Goal: Transaction & Acquisition: Obtain resource

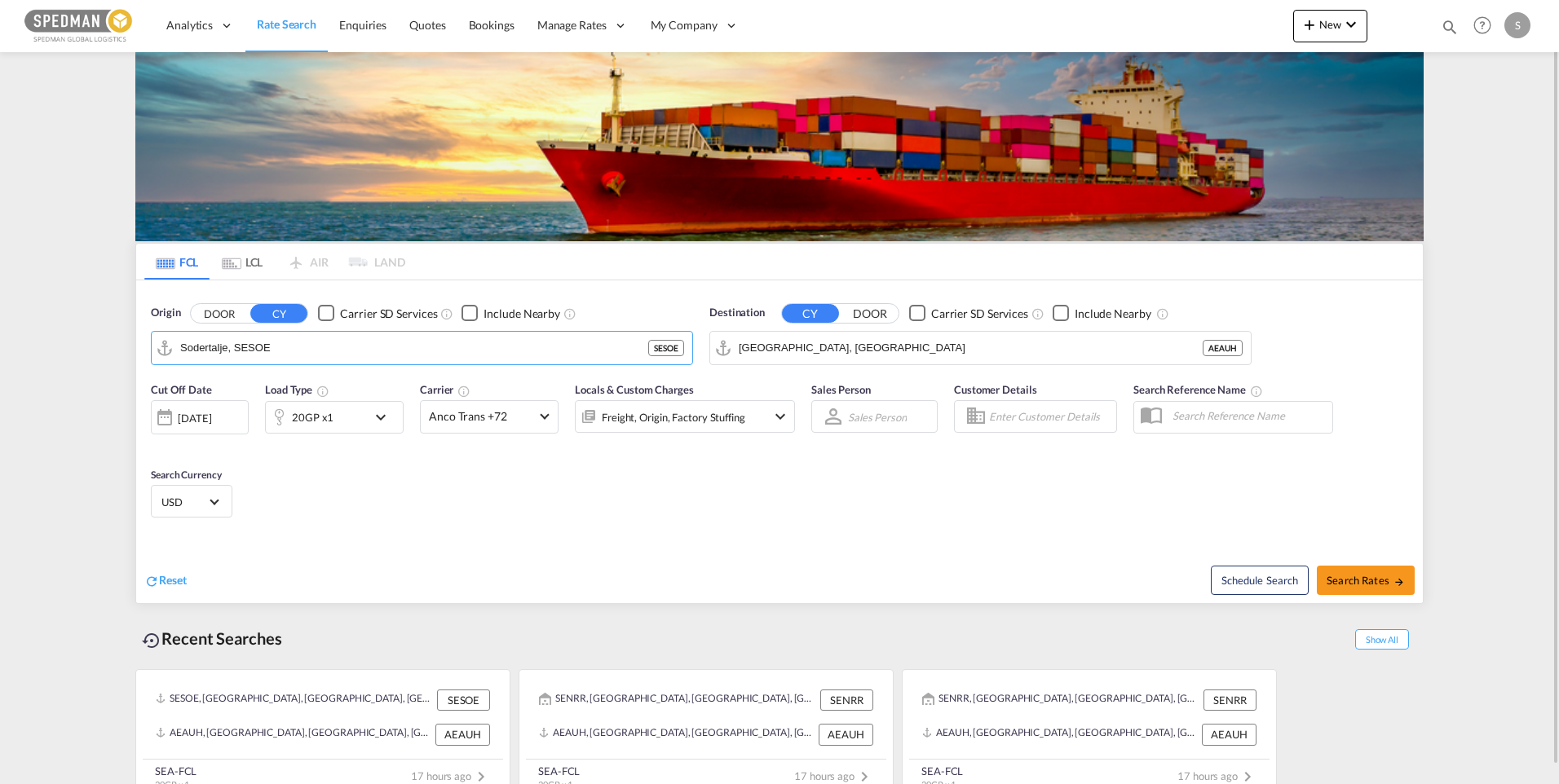
drag, startPoint x: 325, startPoint y: 348, endPoint x: 92, endPoint y: 346, distance: 233.0
click at [92, 346] on md-content "Analytics Dashboard Rate Search Enquiries Quotes Bookings" at bounding box center [780, 392] width 1559 height 784
drag, startPoint x: 295, startPoint y: 356, endPoint x: 172, endPoint y: 353, distance: 123.0
click at [172, 353] on md-input-container "Sodertalje, SESOE" at bounding box center [422, 348] width 540 height 33
click at [302, 385] on div "[GEOGRAPHIC_DATA] ([GEOGRAPHIC_DATA]) [GEOGRAPHIC_DATA] SEGOT" at bounding box center [307, 398] width 310 height 59
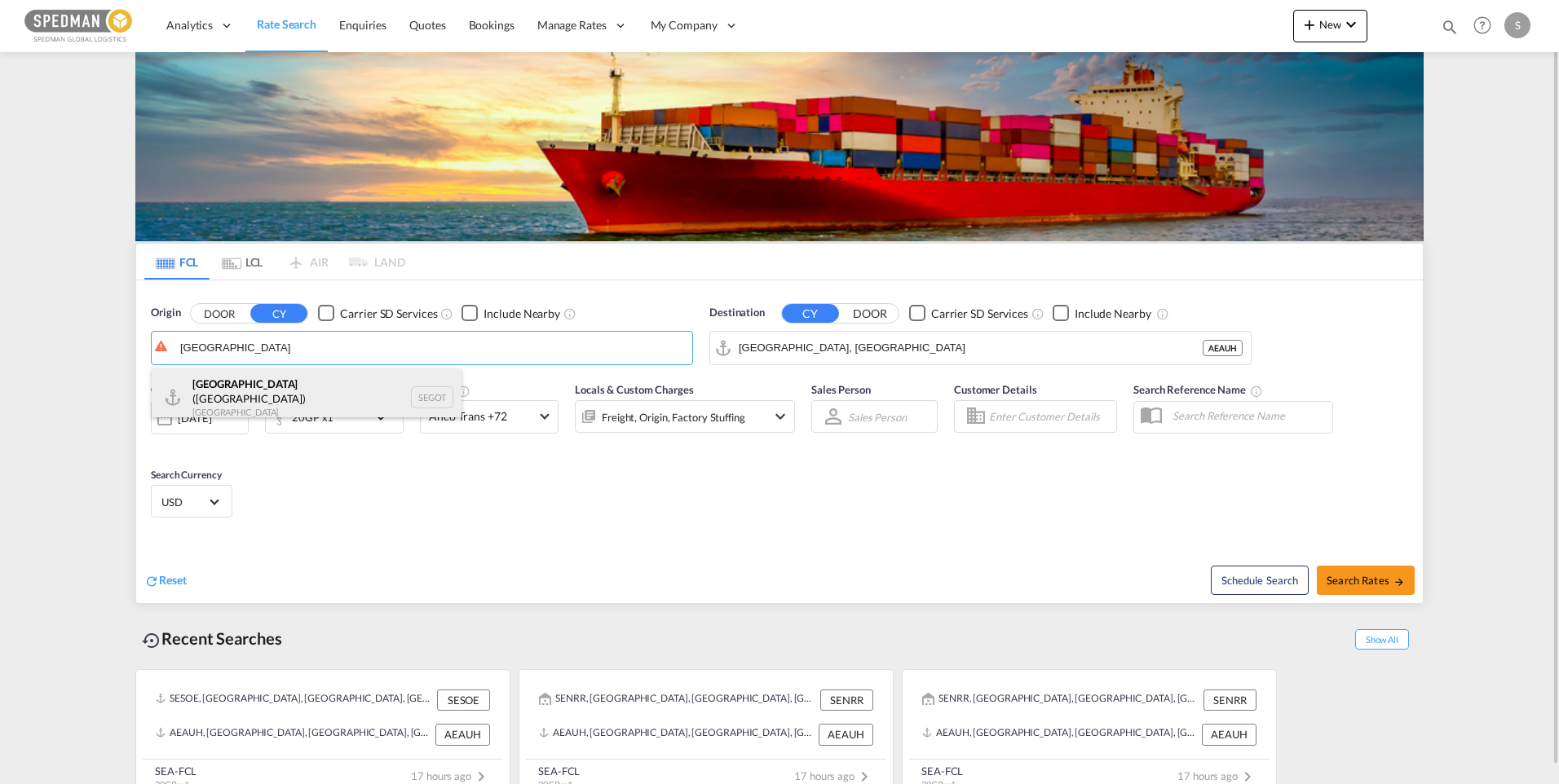
type input "[GEOGRAPHIC_DATA] ([GEOGRAPHIC_DATA]), [GEOGRAPHIC_DATA]"
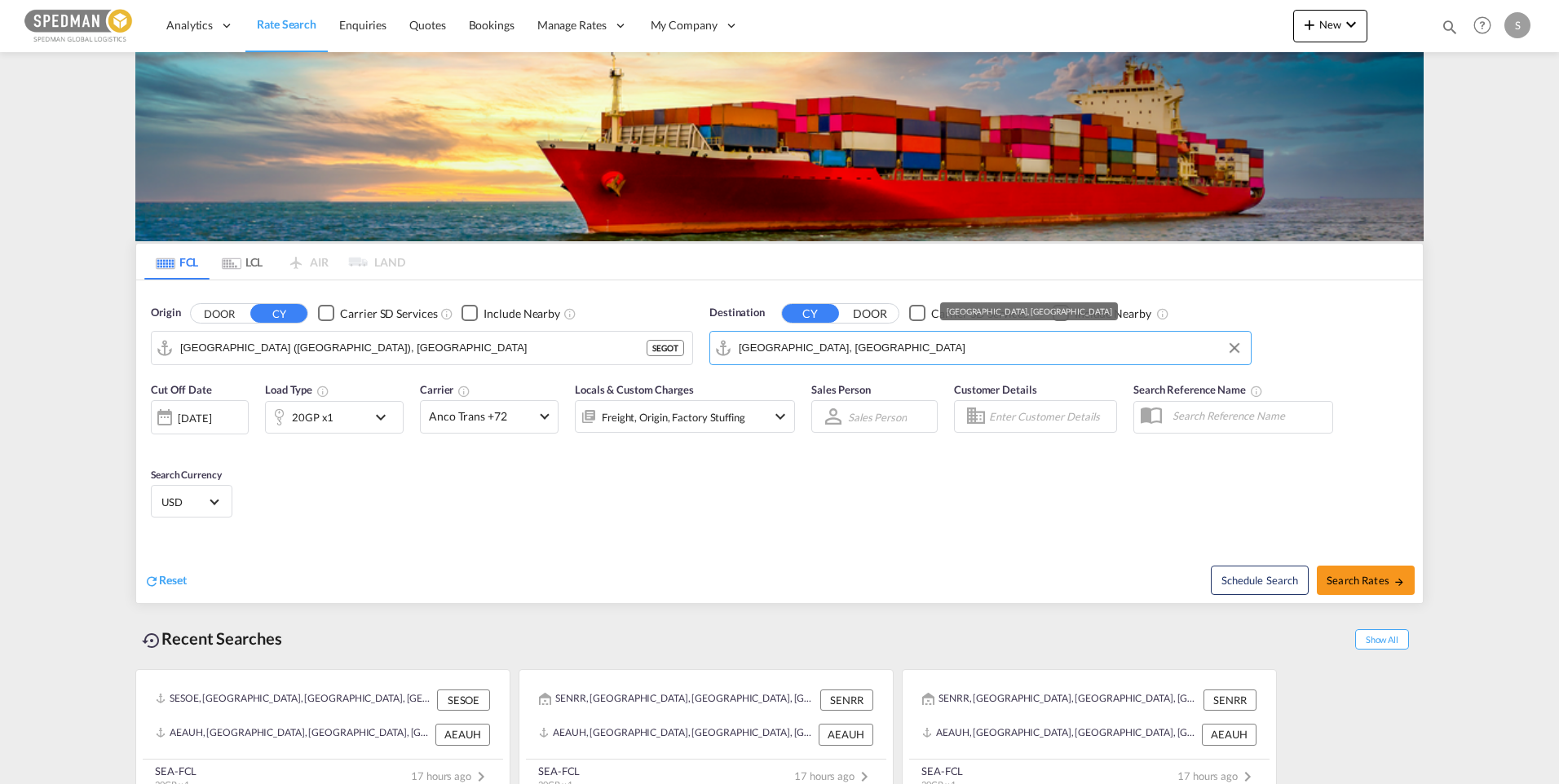
drag, startPoint x: 853, startPoint y: 354, endPoint x: 676, endPoint y: 358, distance: 177.0
click at [676, 358] on div "Origin DOOR CY Carrier SD Services Include Nearby [GEOGRAPHIC_DATA] ([GEOGRAPHI…" at bounding box center [779, 326] width 1286 height 93
drag, startPoint x: 888, startPoint y: 347, endPoint x: 648, endPoint y: 348, distance: 240.0
click at [648, 348] on div "Origin DOOR CY Carrier SD Services Include Nearby [GEOGRAPHIC_DATA] ([GEOGRAPHI…" at bounding box center [779, 326] width 1286 height 93
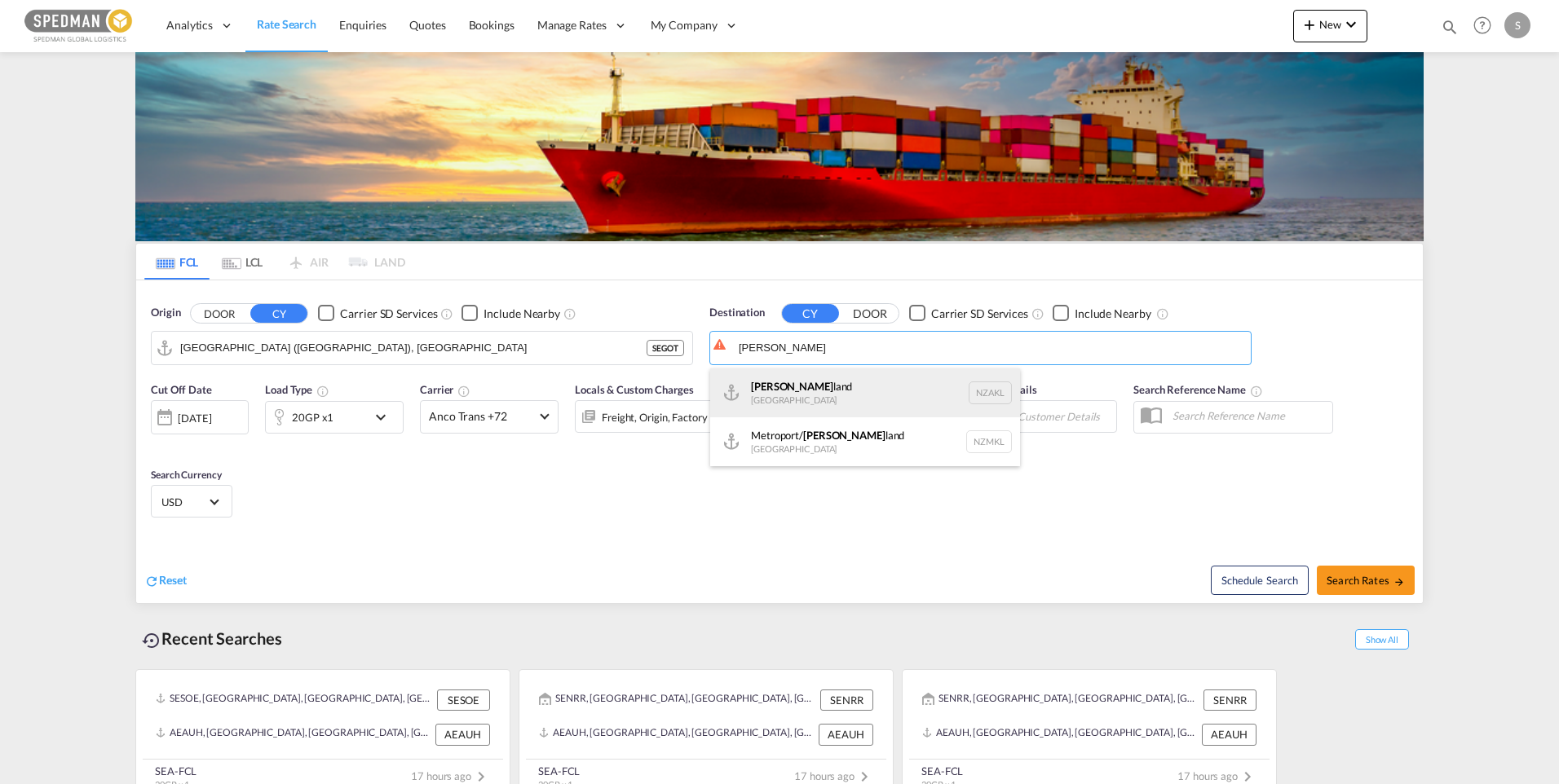
click at [795, 386] on div "[PERSON_NAME] land [GEOGRAPHIC_DATA] NZAKL" at bounding box center [865, 393] width 310 height 49
type input "[GEOGRAPHIC_DATA], NZAKL"
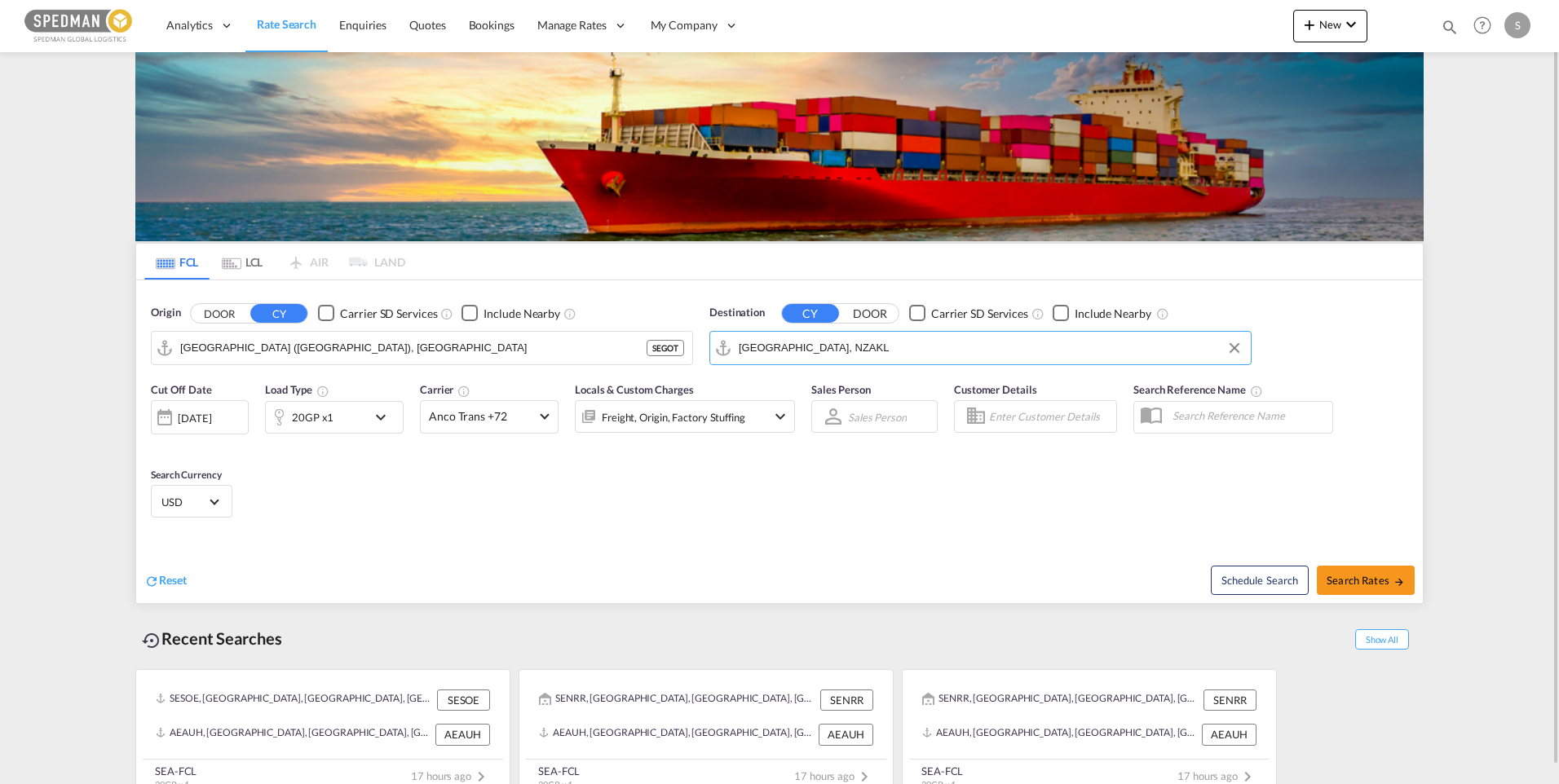
click at [776, 412] on md-icon "icon-chevron-down" at bounding box center [780, 416] width 20 height 20
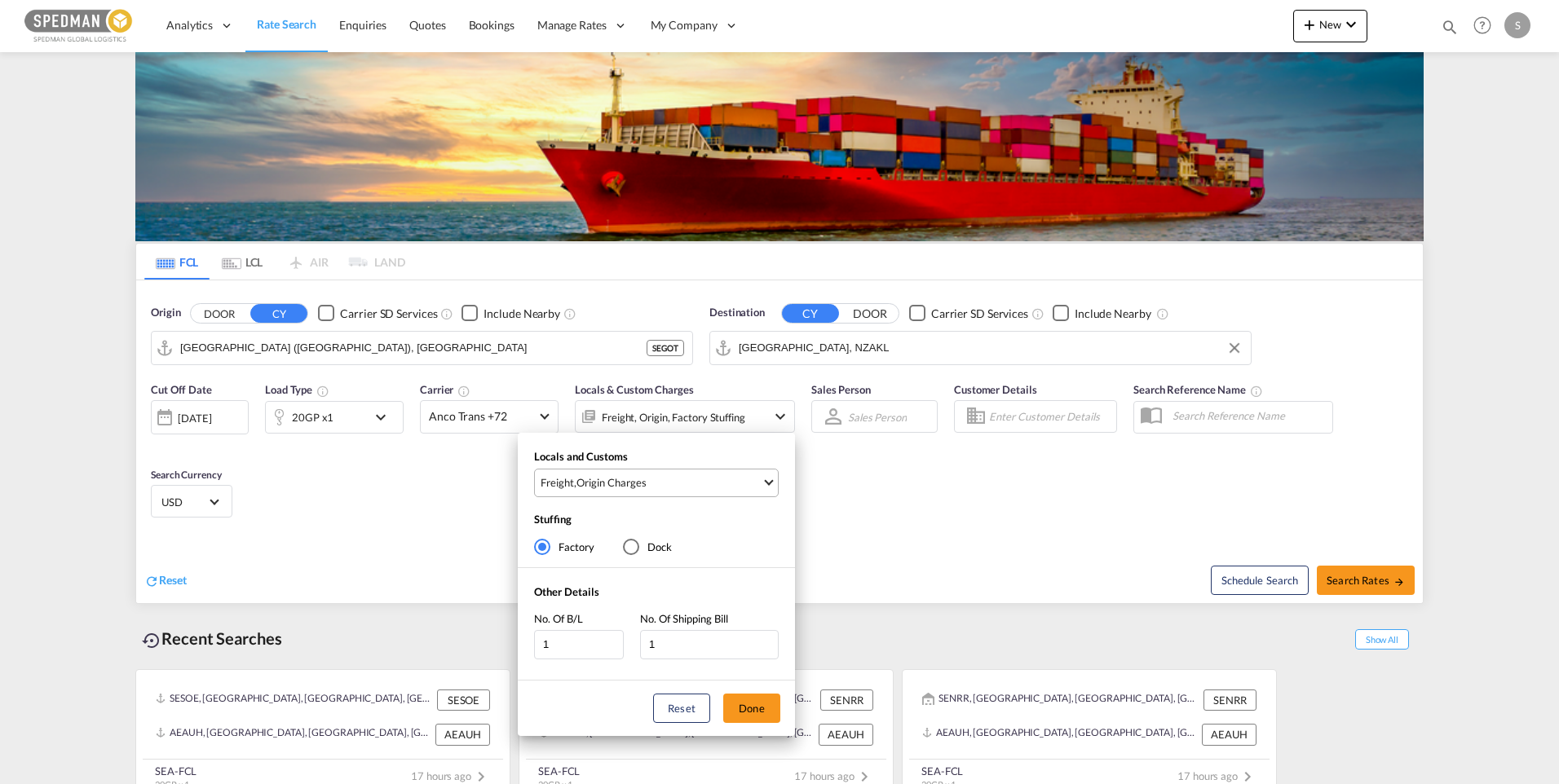
click at [763, 483] on md-select-value "Freight , Origin Charges" at bounding box center [658, 483] width 239 height 27
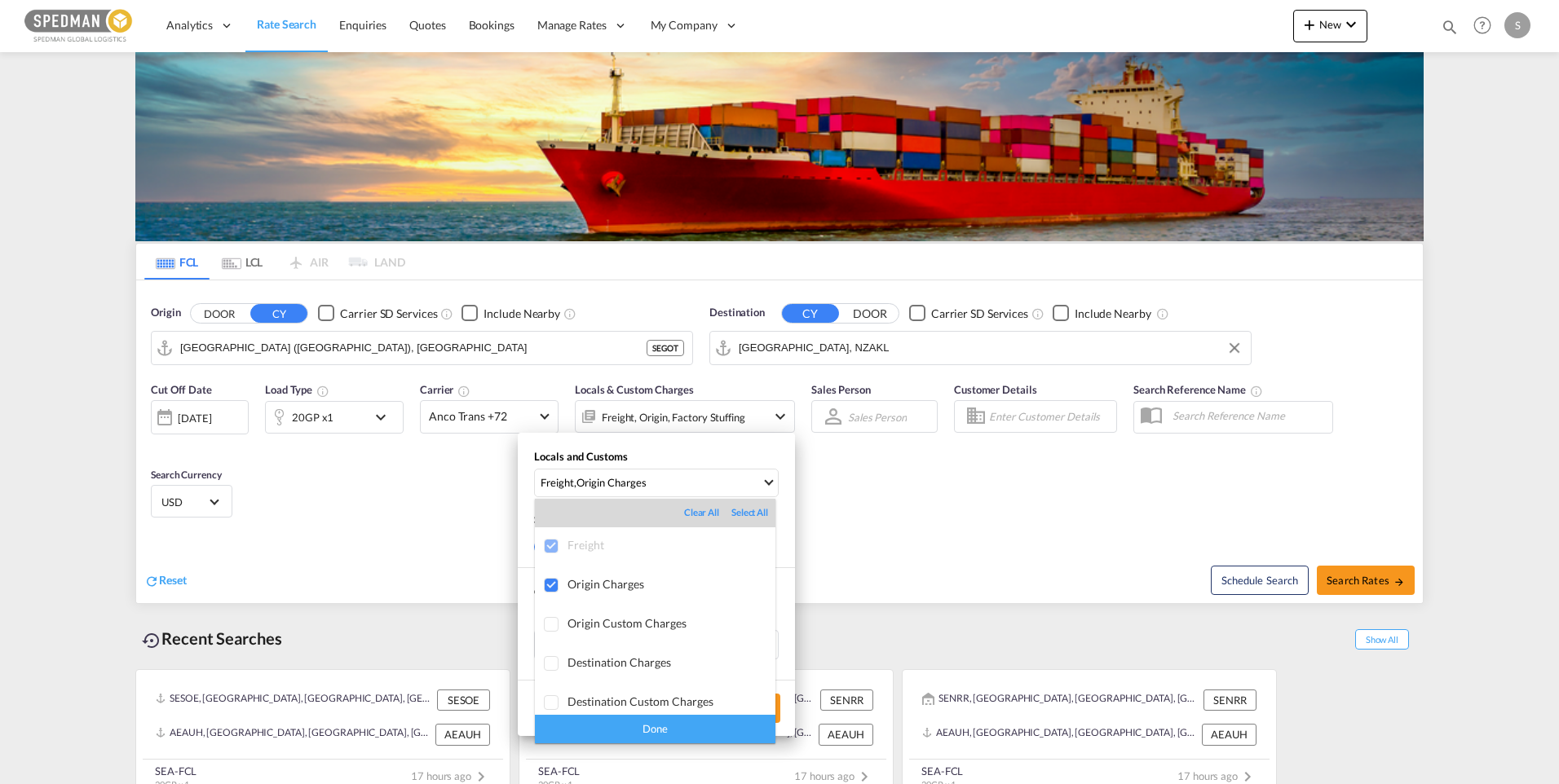
click at [676, 736] on div "Done" at bounding box center [655, 729] width 240 height 28
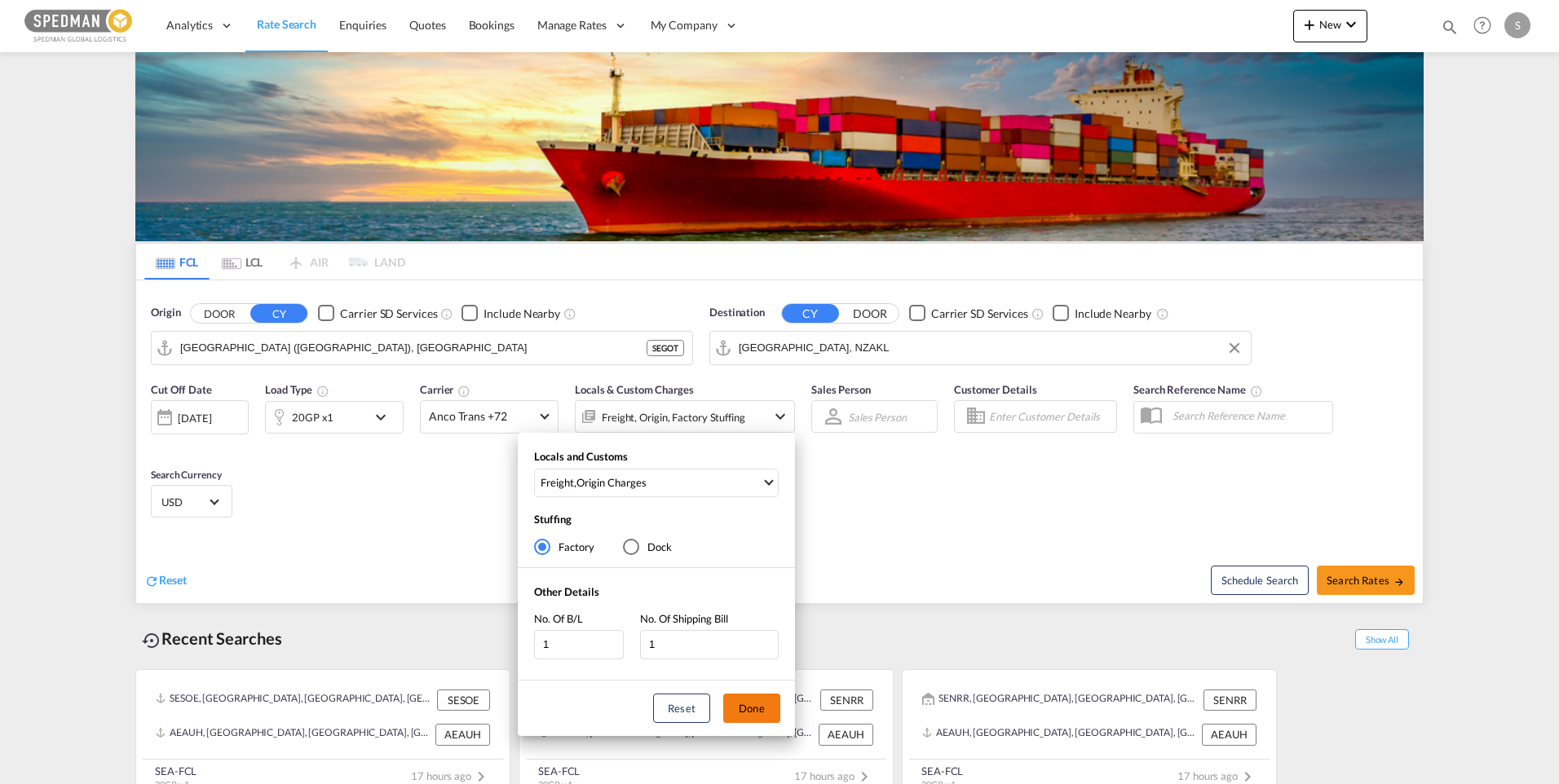
click at [745, 709] on button "Done" at bounding box center [751, 708] width 57 height 29
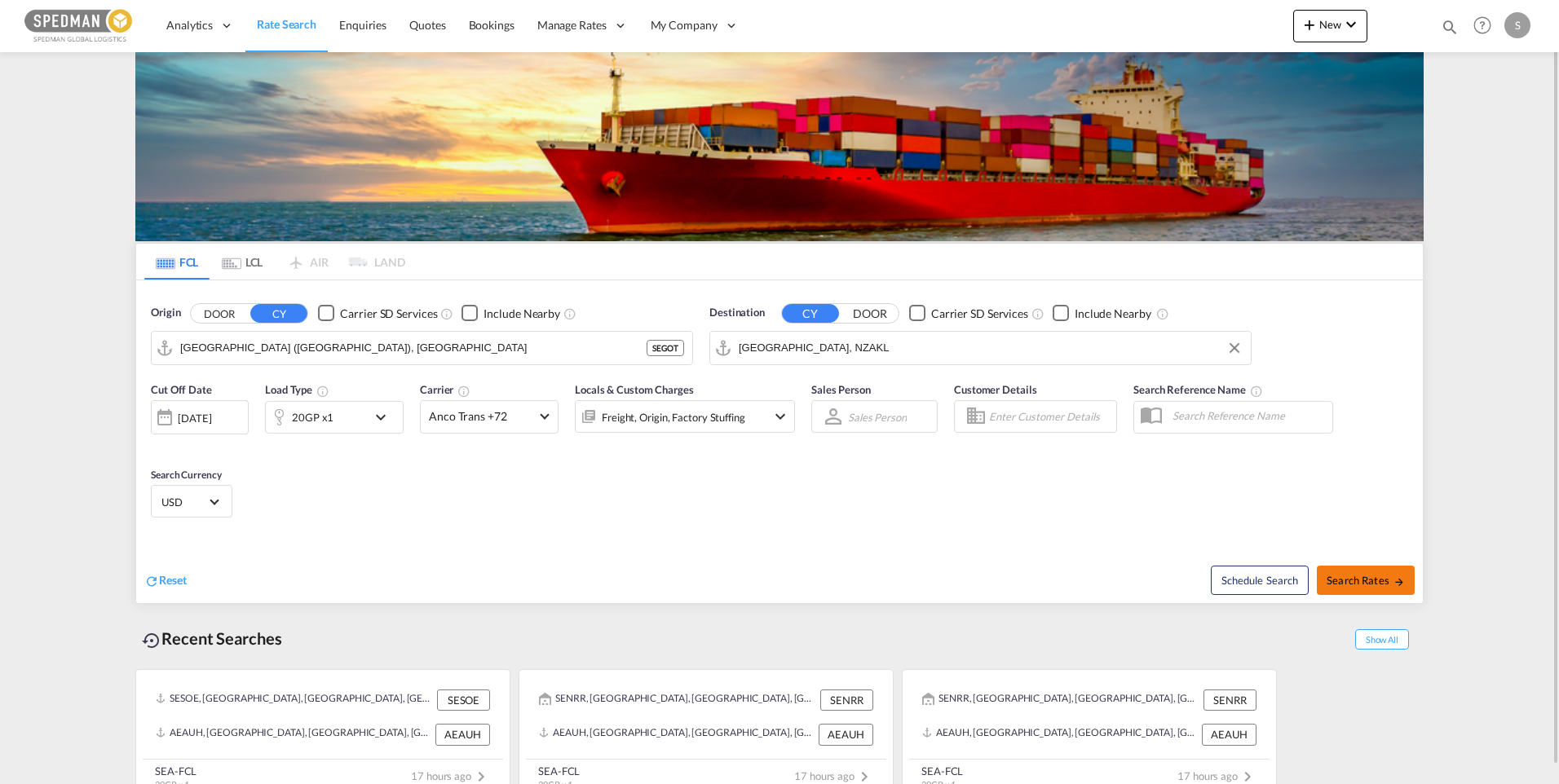
click at [1334, 571] on button "Search Rates" at bounding box center [1366, 580] width 98 height 29
type input "SEGOT to NZAKL / [DATE]"
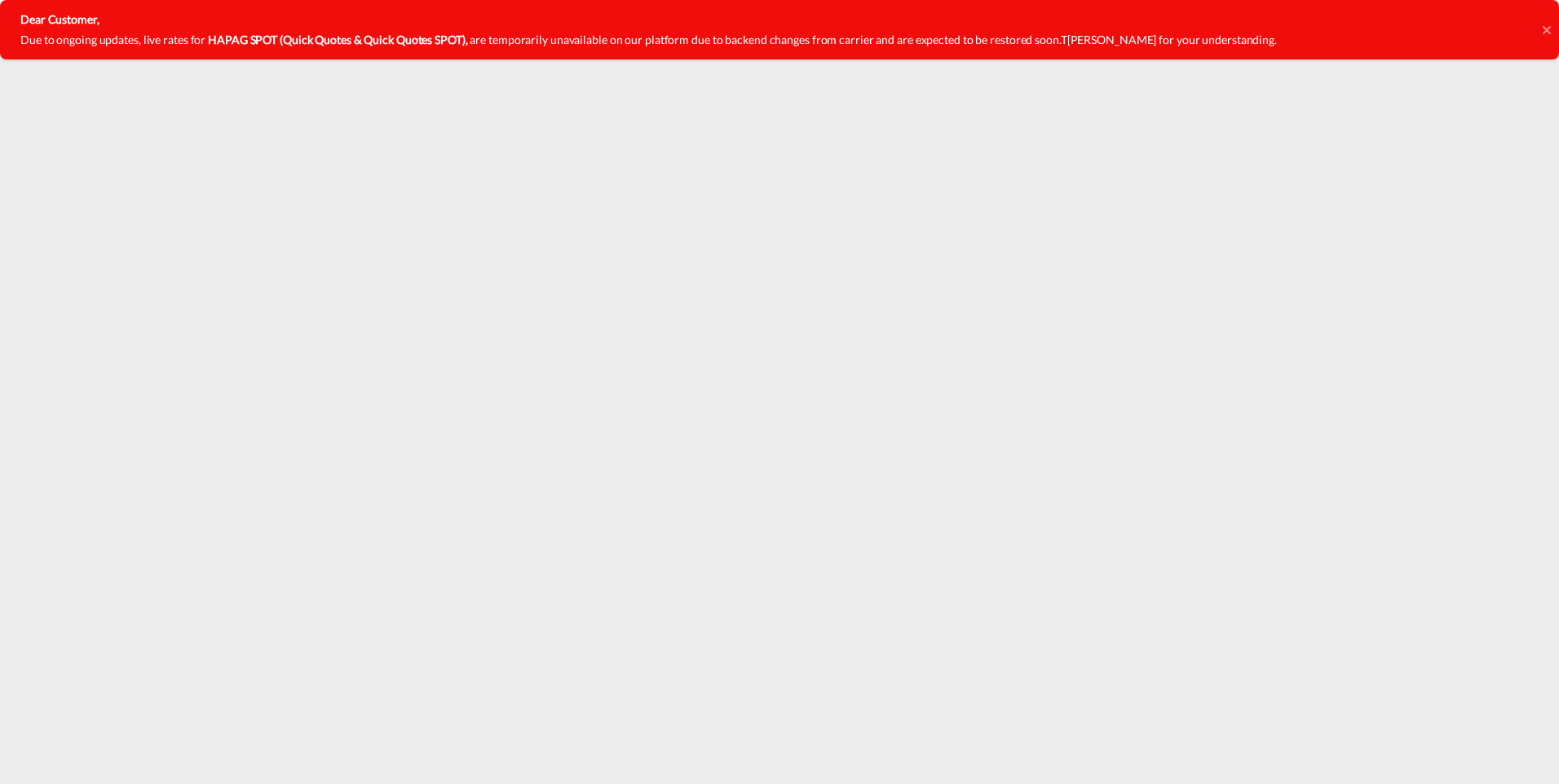
click at [1549, 28] on icon at bounding box center [1546, 29] width 8 height 8
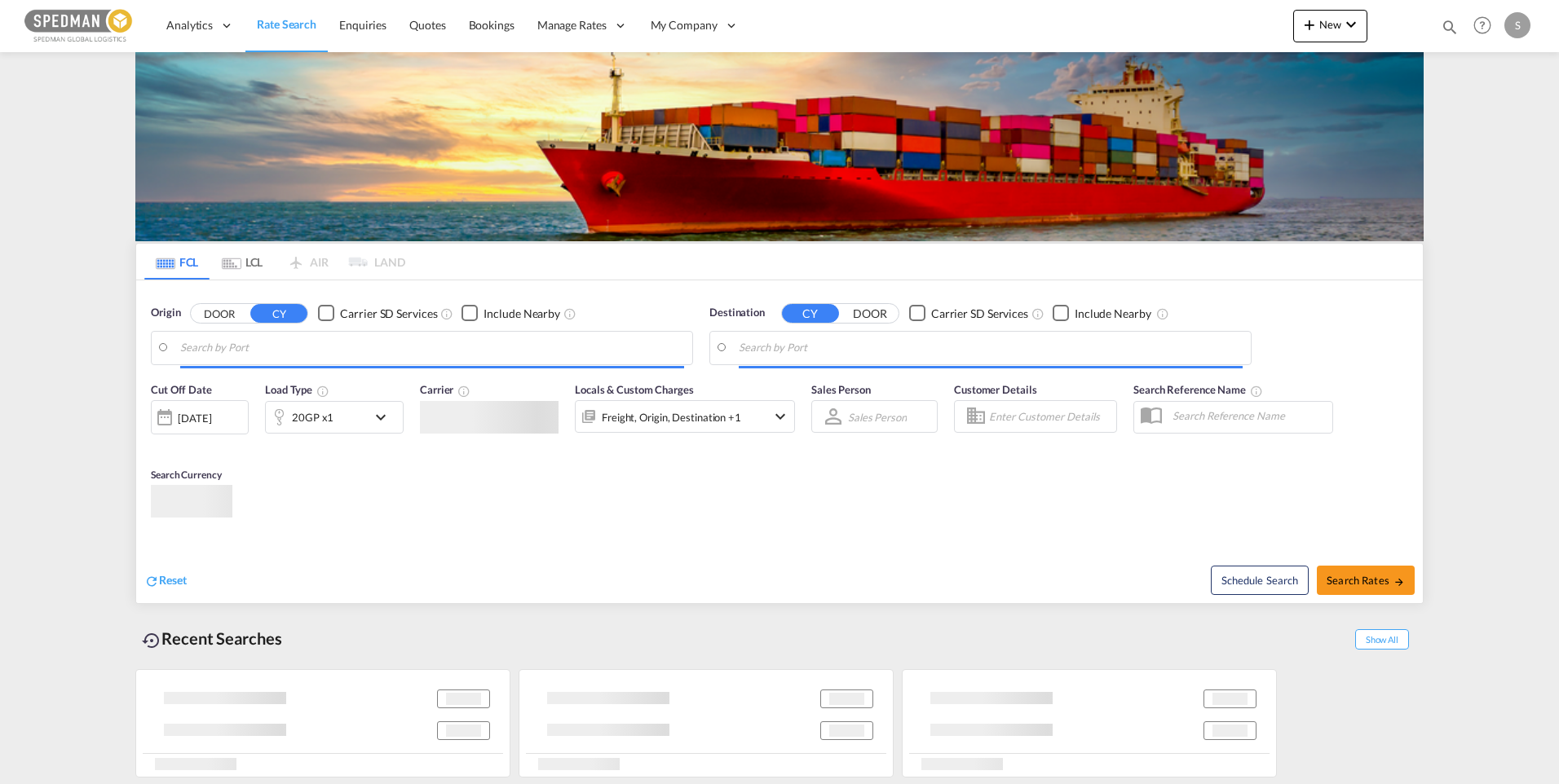
type input "Sodertalje, SESOE"
type input "[GEOGRAPHIC_DATA], [GEOGRAPHIC_DATA]"
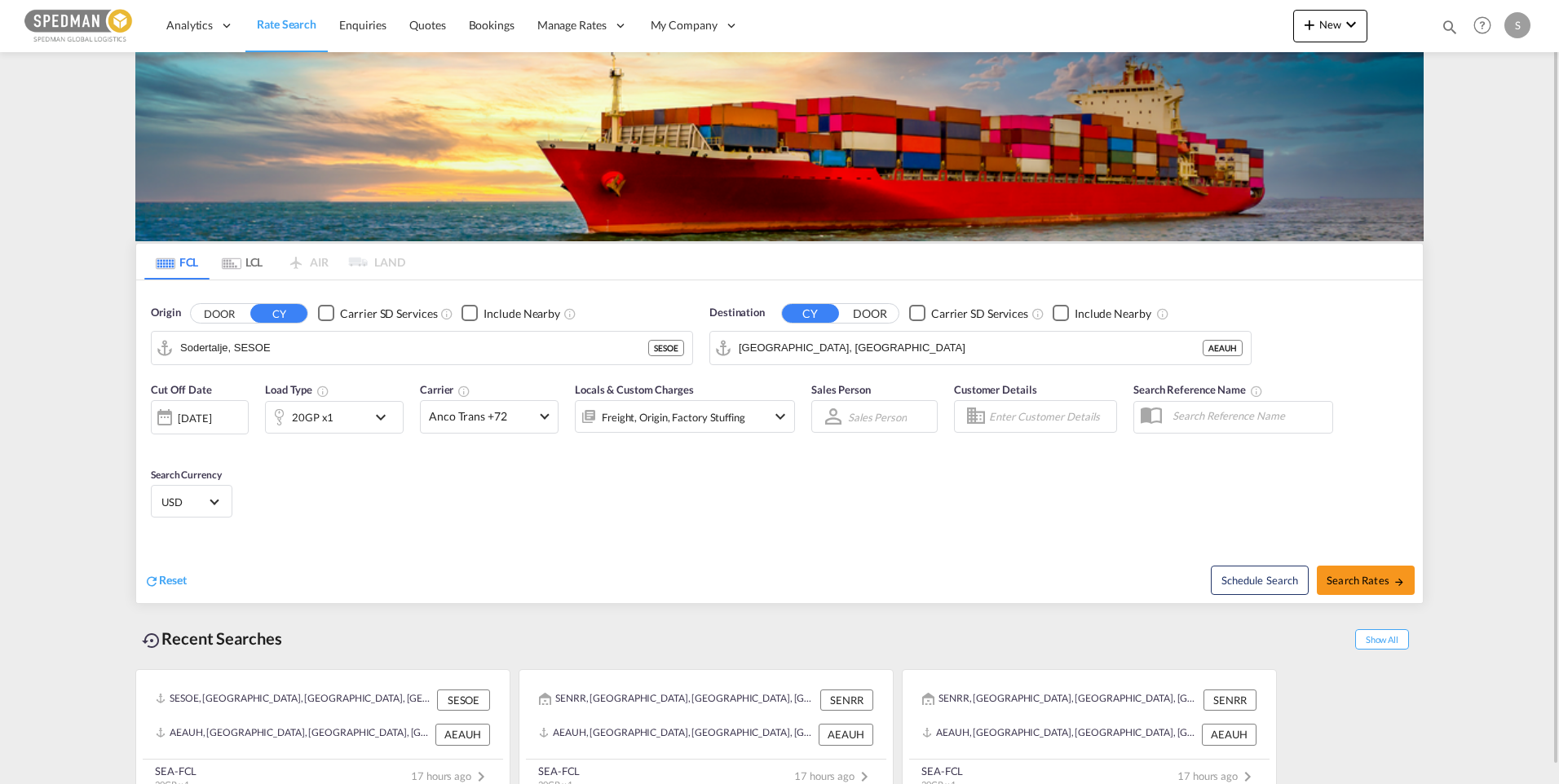
click at [375, 410] on md-icon "icon-chevron-down" at bounding box center [385, 417] width 28 height 20
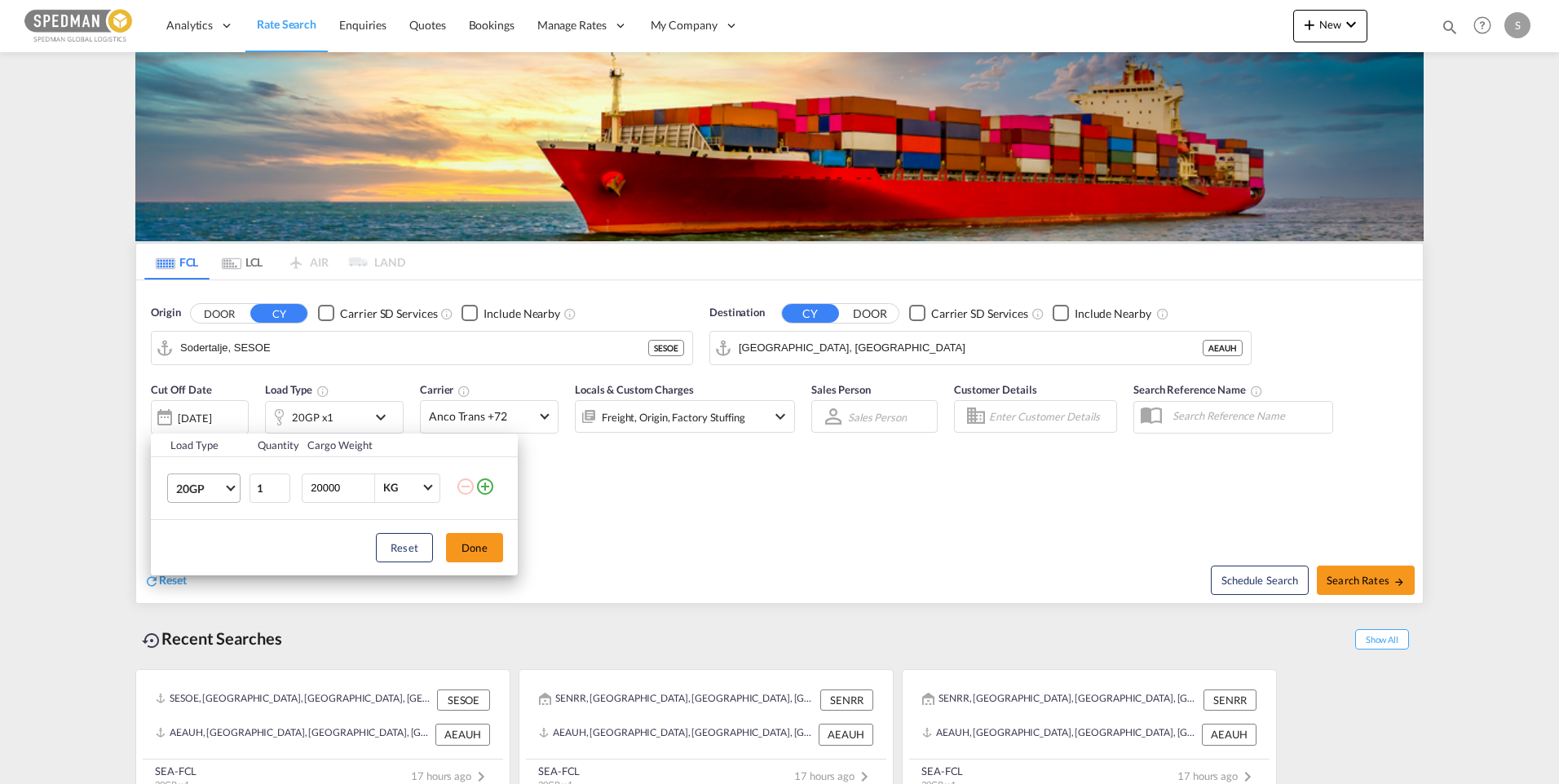
click at [215, 493] on span "20GP" at bounding box center [200, 489] width 47 height 16
click at [219, 566] on md-option "40HC" at bounding box center [219, 566] width 111 height 39
click at [468, 553] on button "Done" at bounding box center [474, 547] width 57 height 29
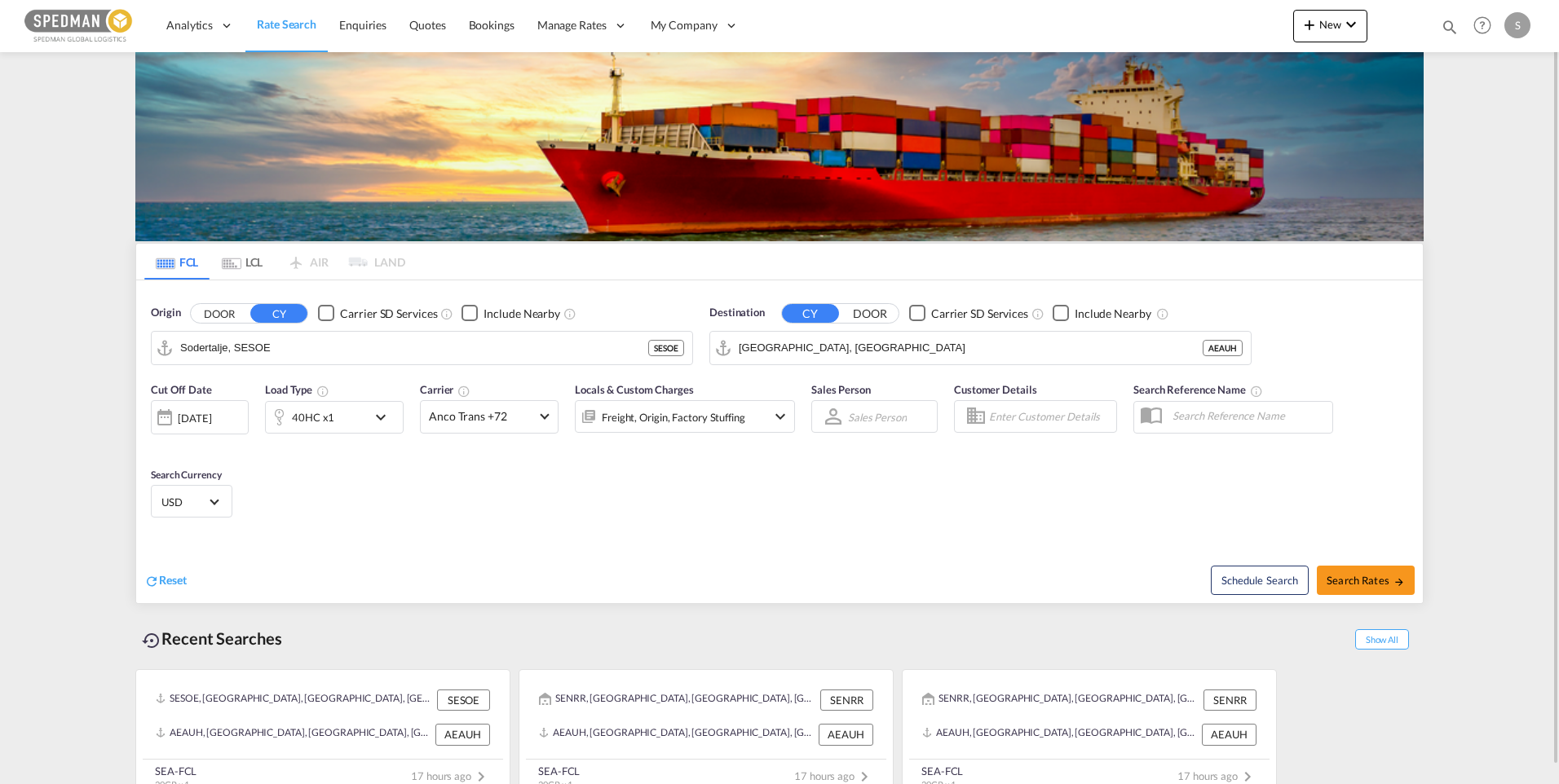
click at [787, 423] on md-icon "icon-chevron-down" at bounding box center [780, 416] width 20 height 20
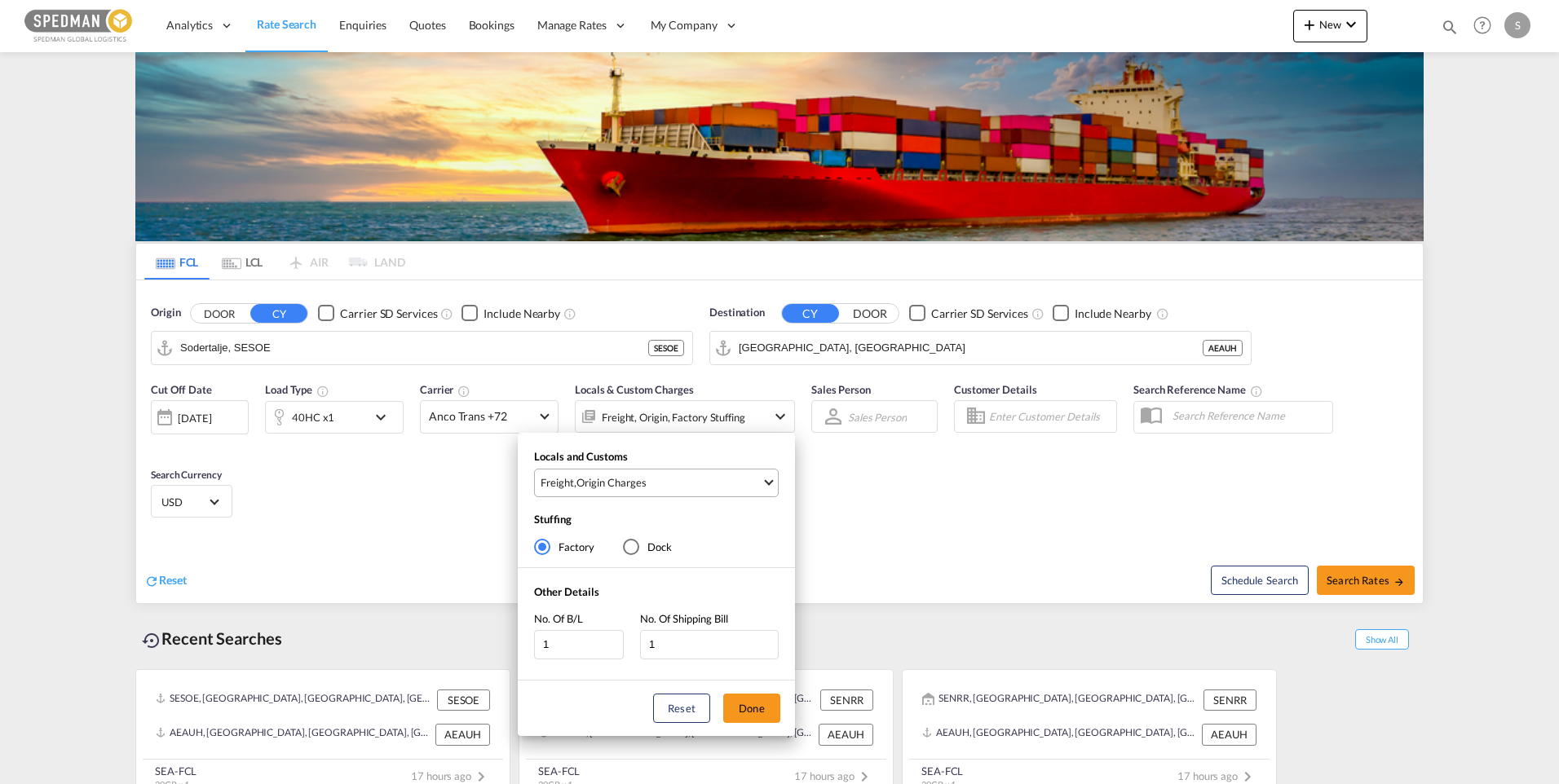
click at [761, 480] on span "Freight , Origin Charges" at bounding box center [651, 483] width 221 height 15
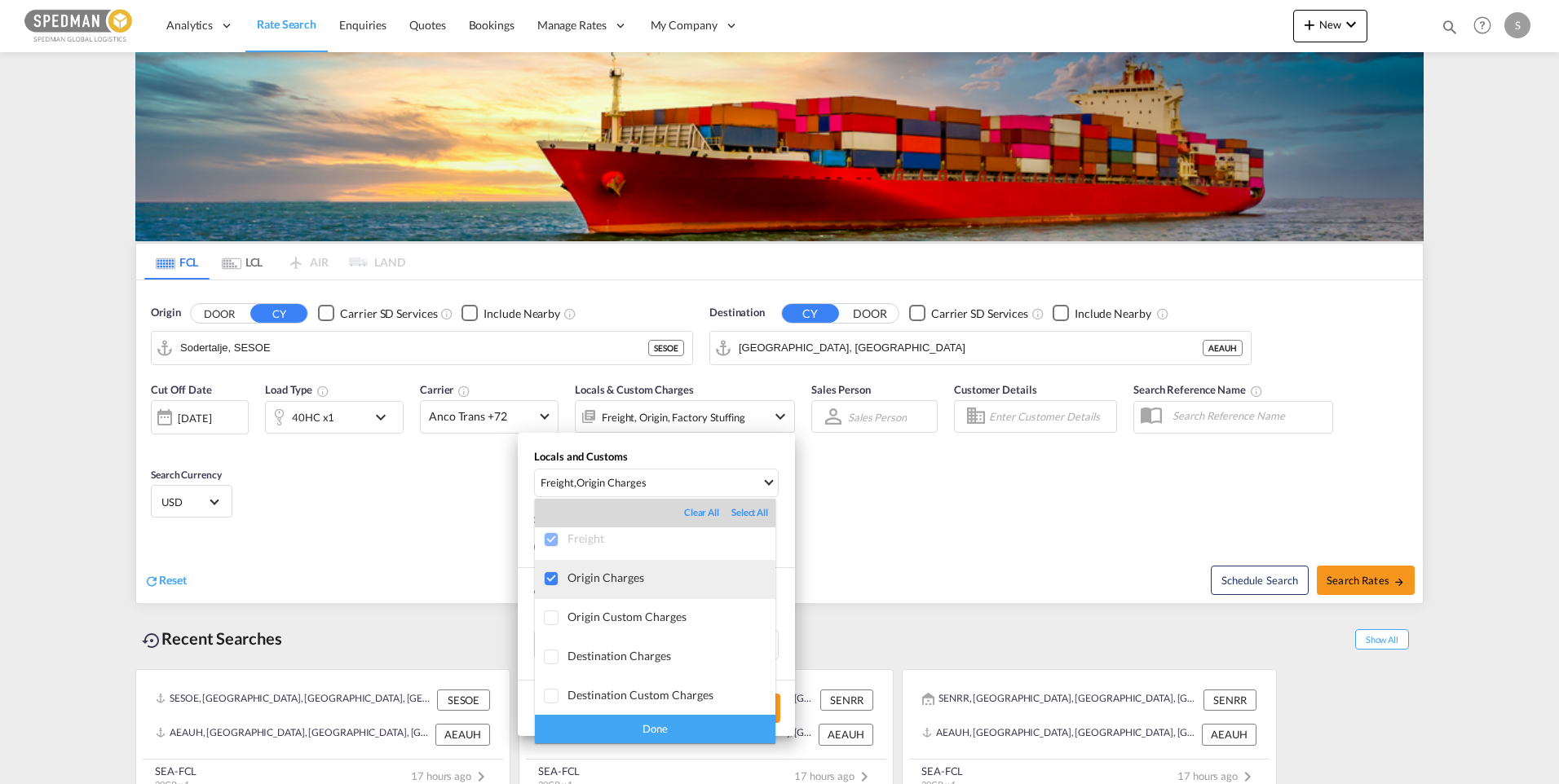
scroll to position [8, 0]
click at [676, 732] on div "Done" at bounding box center [655, 729] width 240 height 28
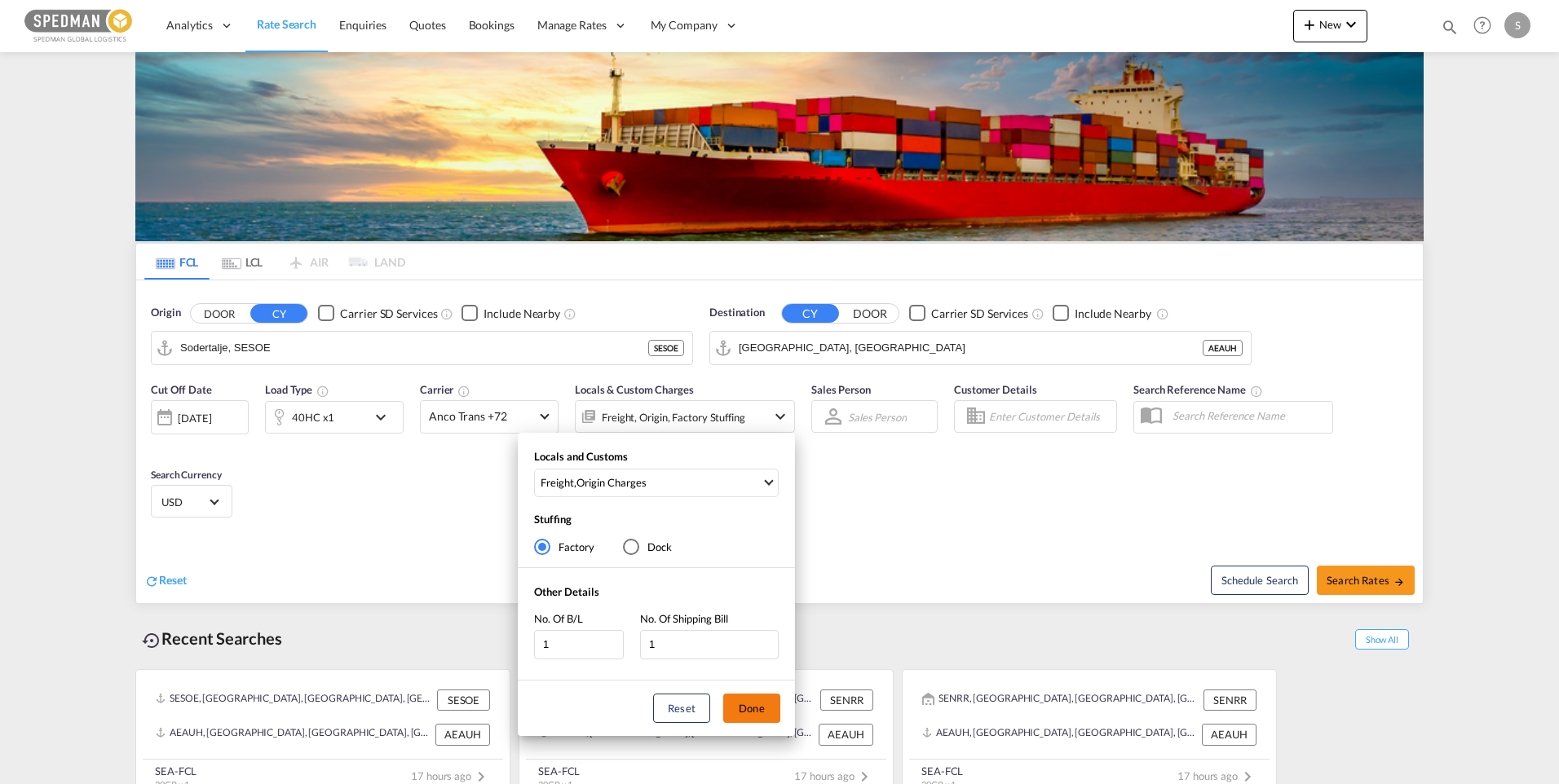
click at [738, 706] on button "Done" at bounding box center [751, 708] width 57 height 29
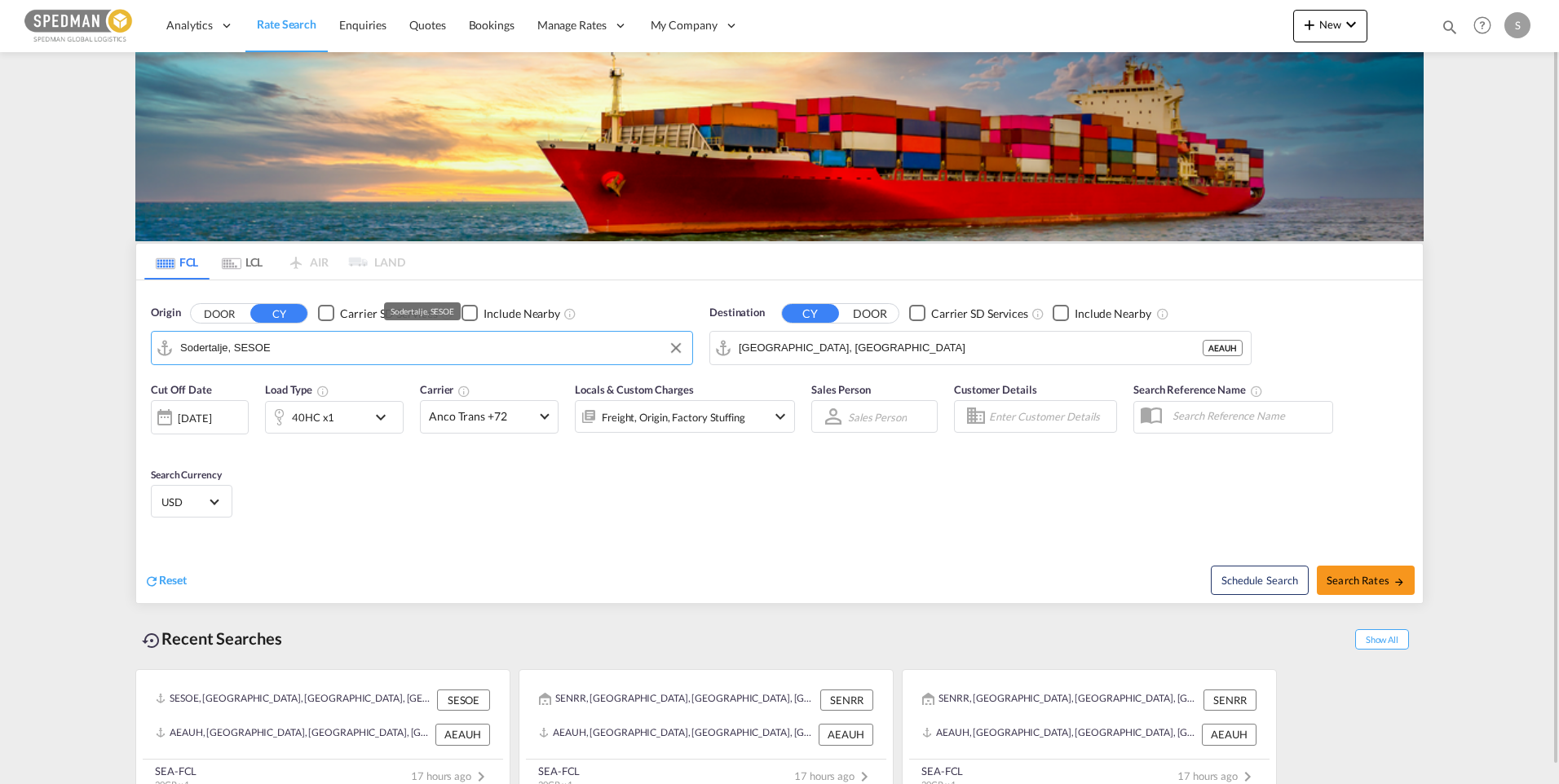
drag, startPoint x: 285, startPoint y: 352, endPoint x: 148, endPoint y: 349, distance: 137.0
click at [148, 349] on div "Origin DOOR CY Carrier SD Services Include Nearby Sodertalje, SESOE" at bounding box center [421, 335] width 558 height 77
drag, startPoint x: 286, startPoint y: 340, endPoint x: 172, endPoint y: 324, distance: 115.1
click at [172, 324] on div "Origin DOOR CY Carrier SD Services Include Nearby Sodertalje, SESOE SESOE" at bounding box center [422, 335] width 542 height 60
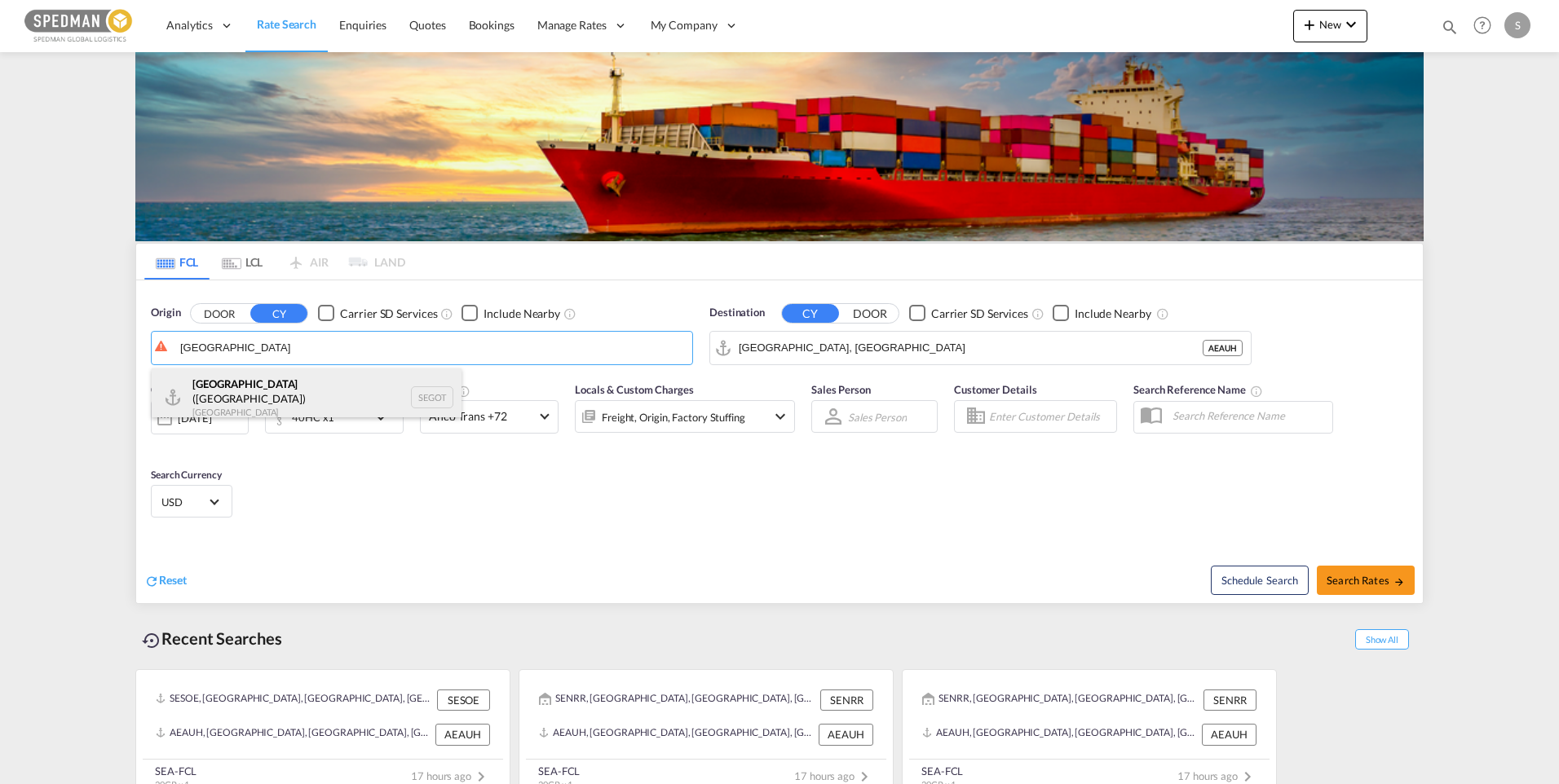
click at [270, 398] on div "[GEOGRAPHIC_DATA] ([GEOGRAPHIC_DATA]) [GEOGRAPHIC_DATA] SEGOT" at bounding box center [307, 398] width 310 height 59
type input "[GEOGRAPHIC_DATA] ([GEOGRAPHIC_DATA]), [GEOGRAPHIC_DATA]"
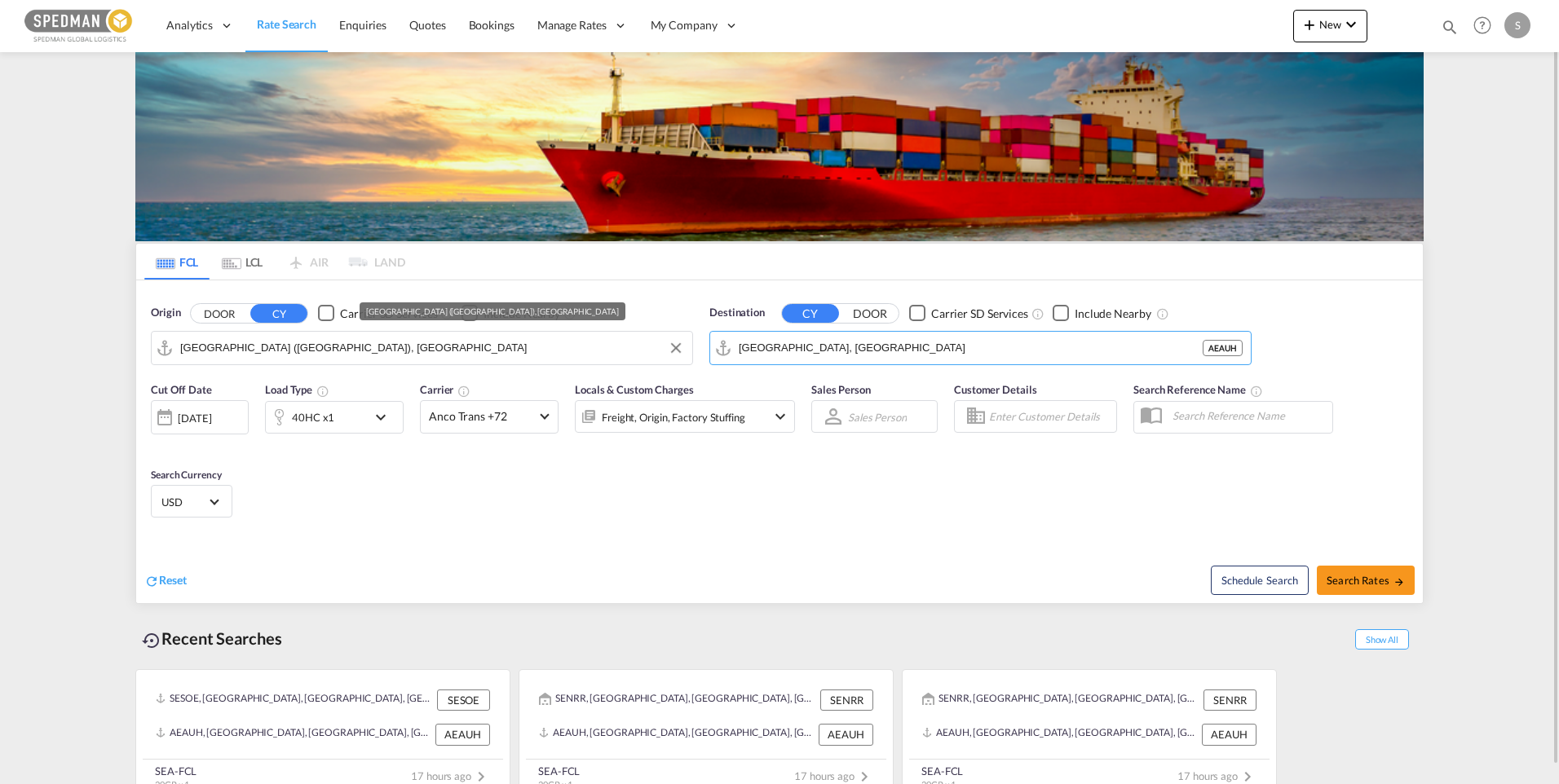
drag, startPoint x: 850, startPoint y: 354, endPoint x: 622, endPoint y: 349, distance: 228.1
click at [622, 349] on div "Origin DOOR CY Carrier SD Services Include Nearby Gothenburg (Goteborg), SEGOT …" at bounding box center [779, 326] width 1286 height 93
drag, startPoint x: 839, startPoint y: 354, endPoint x: 683, endPoint y: 340, distance: 156.6
click at [683, 340] on div "Origin DOOR CY Carrier SD Services Include Nearby Gothenburg (Goteborg), SEGOT …" at bounding box center [779, 326] width 1286 height 93
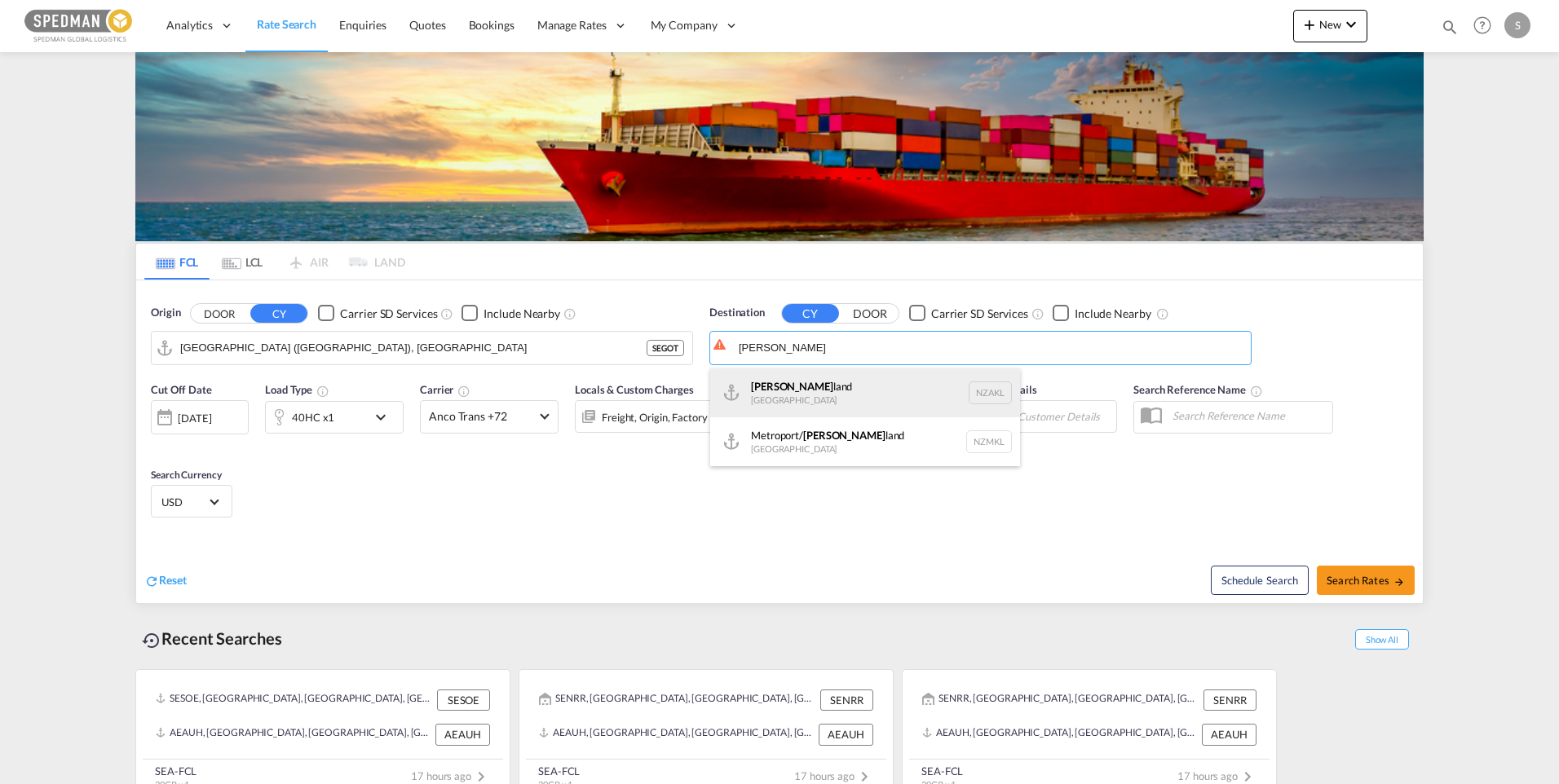
click at [792, 388] on div "[PERSON_NAME] land [GEOGRAPHIC_DATA] NZAKL" at bounding box center [865, 393] width 310 height 49
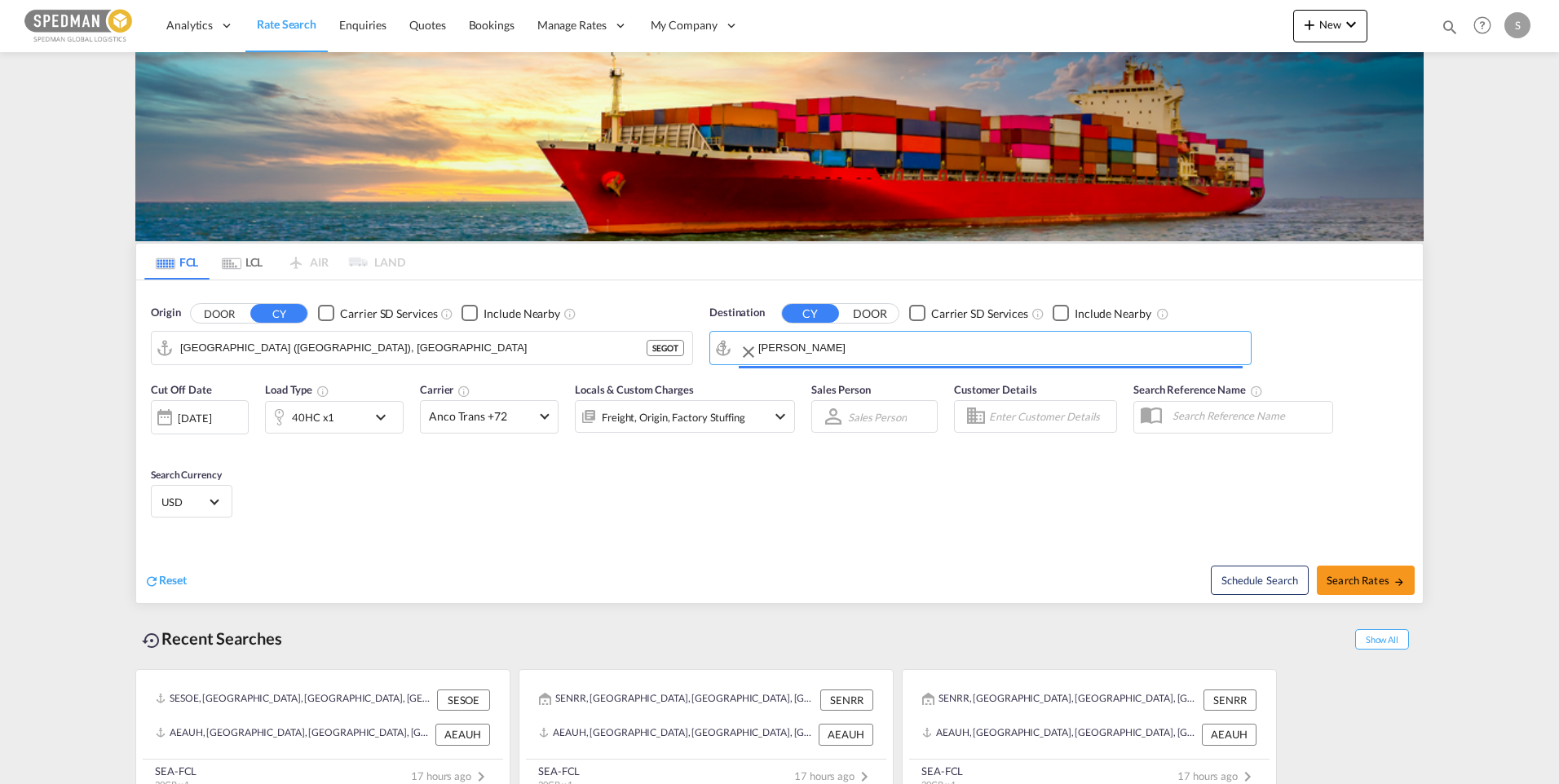
type input "[GEOGRAPHIC_DATA], NZAKL"
click at [1361, 585] on span "Search Rates" at bounding box center [1365, 580] width 78 height 13
type input "SEGOT to NZAKL / [DATE]"
